Goal: Navigation & Orientation: Find specific page/section

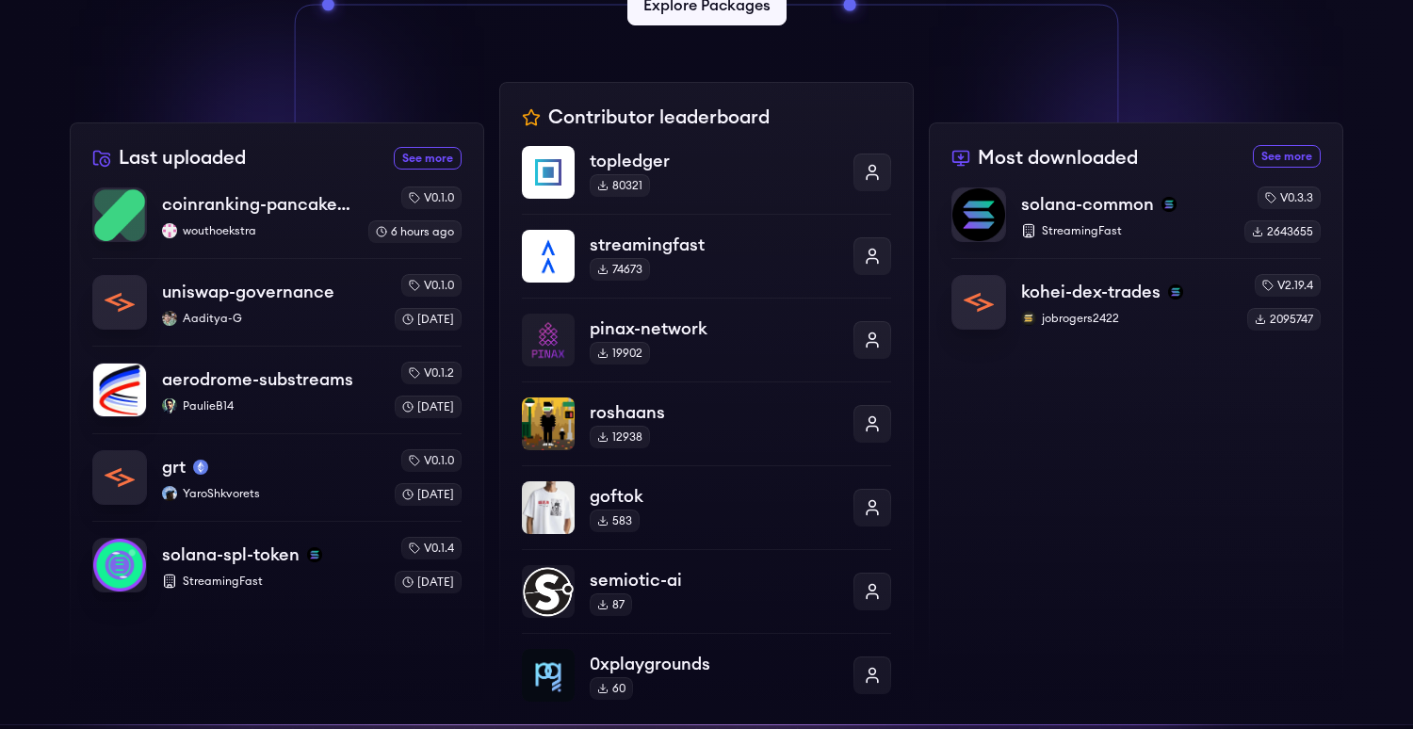
scroll to position [582, 0]
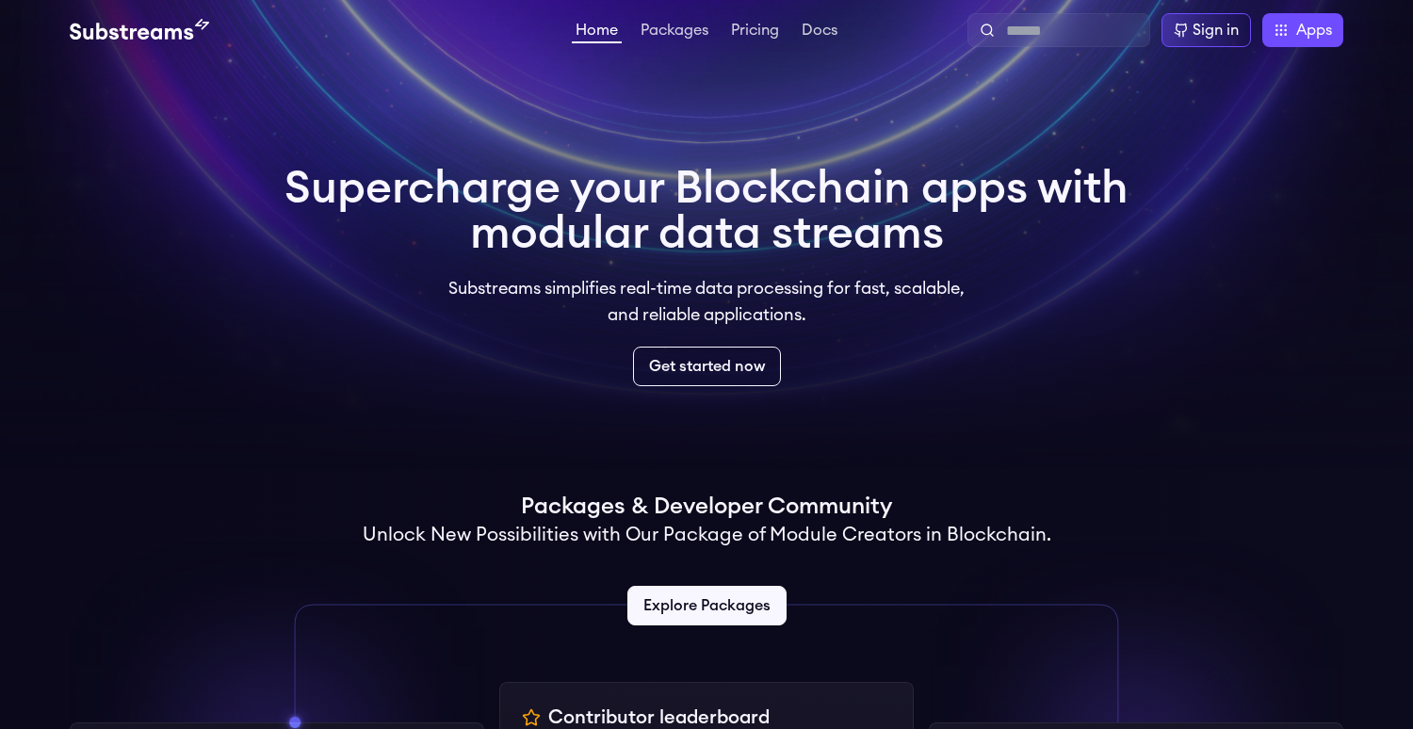
click at [798, 42] on div "Home Packages Pricing Docs Home Packages Pricing Docs Sign in Apps Subgraph Stu…" at bounding box center [706, 30] width 1273 height 34
click at [812, 40] on link "Docs" at bounding box center [819, 32] width 43 height 19
